Goal: Task Accomplishment & Management: Manage account settings

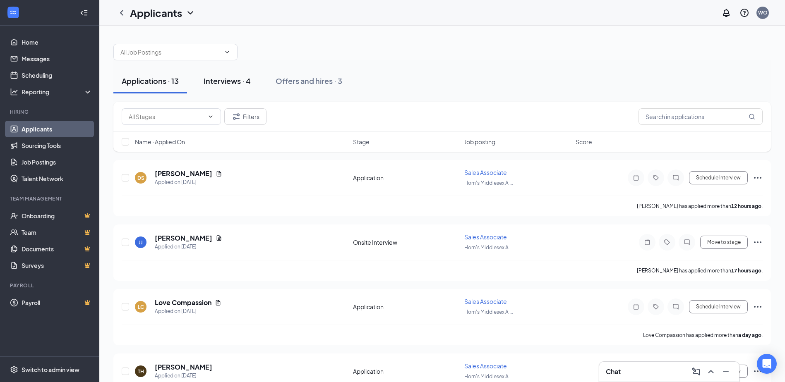
click at [215, 77] on div "Interviews · 4" at bounding box center [227, 81] width 47 height 10
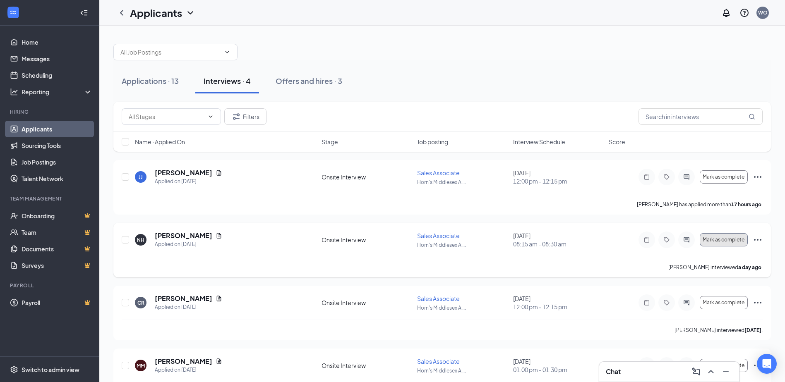
click at [725, 241] on span "Mark as complete" at bounding box center [724, 240] width 42 height 6
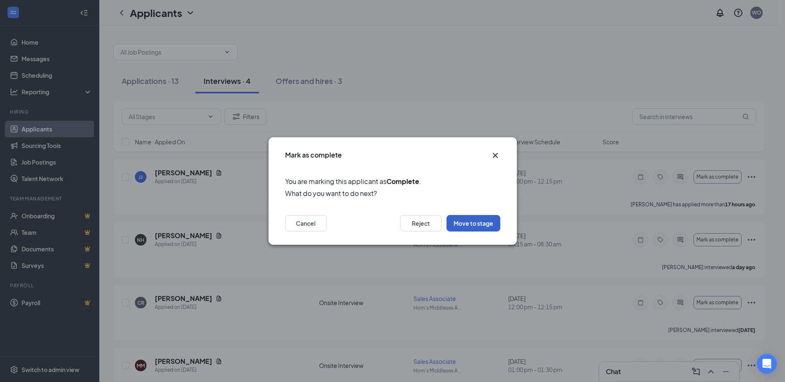
click at [475, 221] on button "Move to stage" at bounding box center [474, 223] width 54 height 17
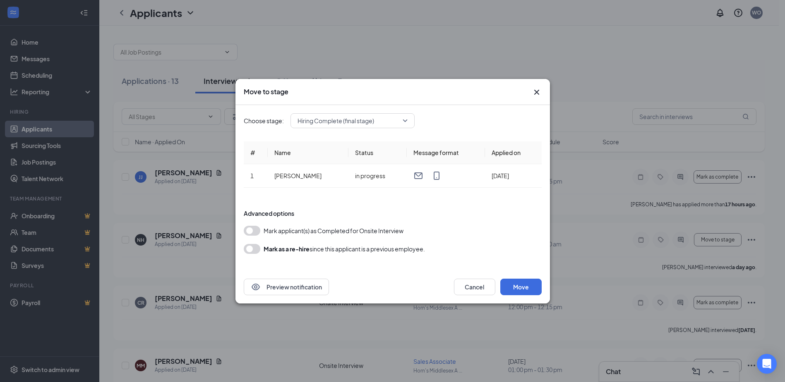
click at [255, 231] on button "button" at bounding box center [252, 231] width 17 height 10
click at [404, 120] on span "Hiring Complete (final stage)" at bounding box center [353, 121] width 110 height 12
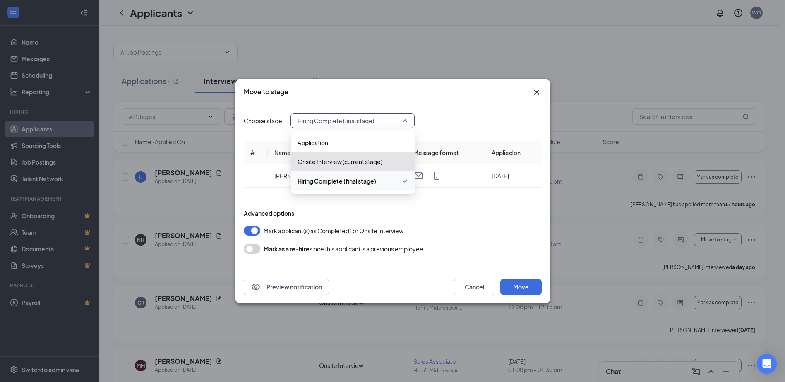
click at [366, 183] on span "Hiring Complete (final stage)" at bounding box center [337, 181] width 79 height 9
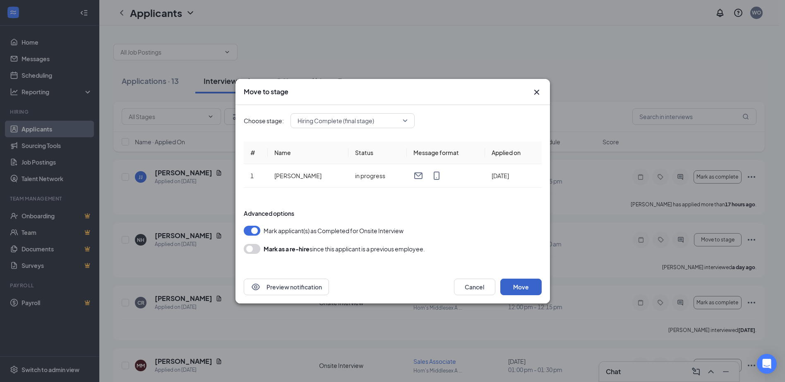
click at [513, 288] on button "Move" at bounding box center [520, 287] width 41 height 17
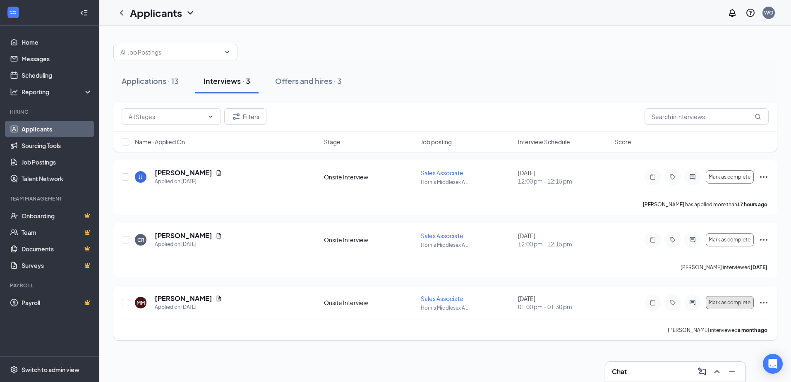
click at [745, 306] on button "Mark as complete" at bounding box center [730, 302] width 48 height 13
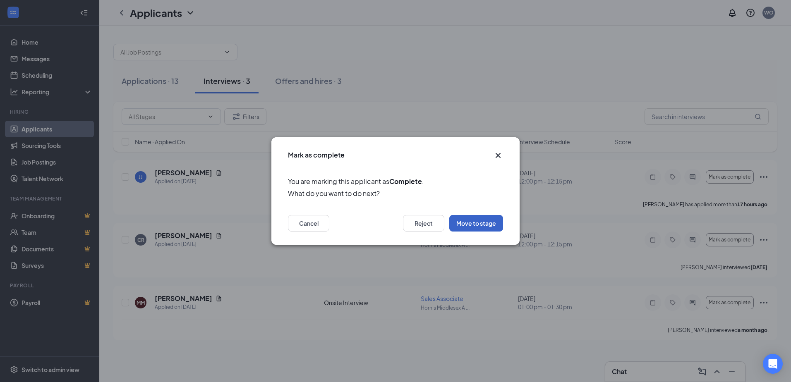
click at [474, 225] on button "Move to stage" at bounding box center [476, 223] width 54 height 17
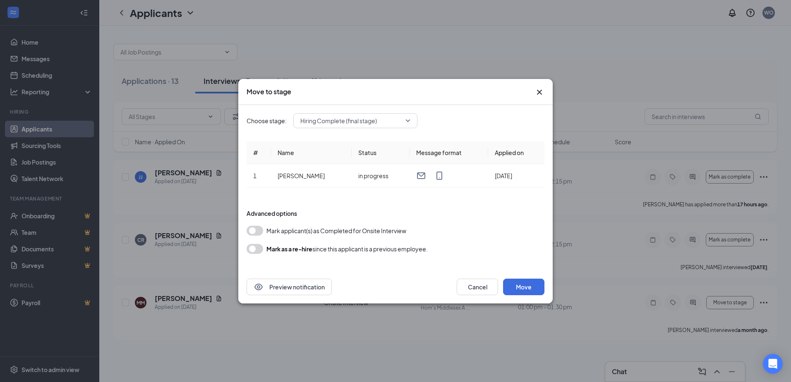
click at [411, 127] on div "Hiring Complete (final stage)" at bounding box center [355, 120] width 124 height 15
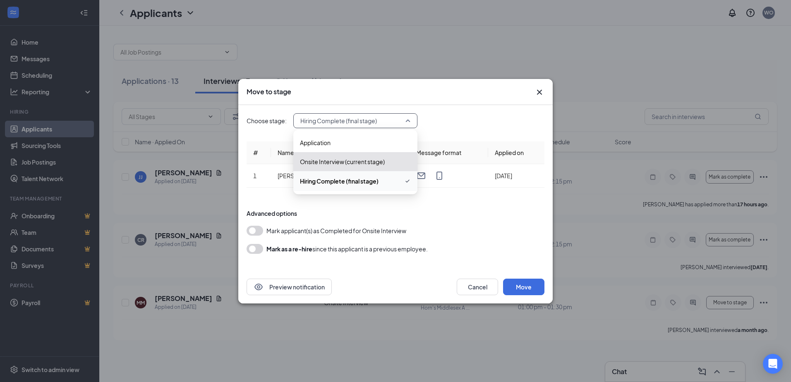
click at [413, 122] on div "Hiring Complete (final stage)" at bounding box center [355, 120] width 124 height 15
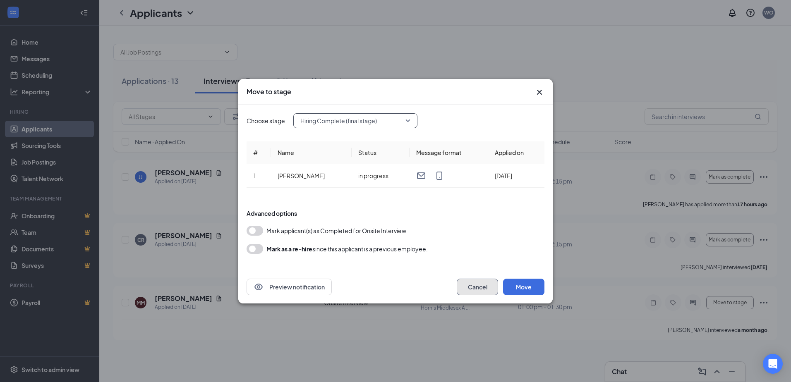
click at [478, 287] on button "Cancel" at bounding box center [477, 287] width 41 height 17
